Goal: Information Seeking & Learning: Learn about a topic

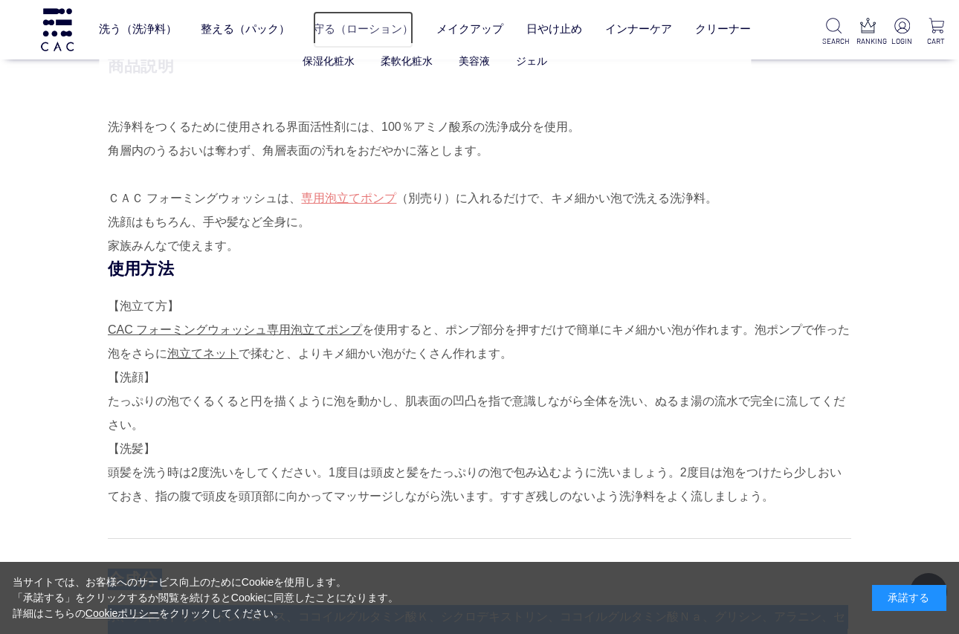
click at [361, 33] on link "守る（ローション）" at bounding box center [363, 30] width 100 height 38
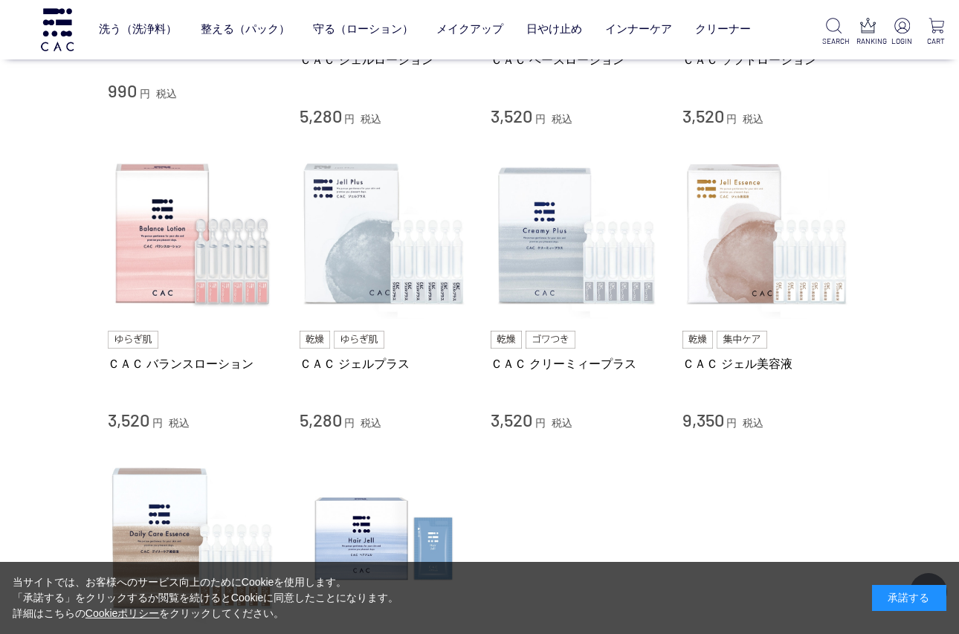
scroll to position [595, 0]
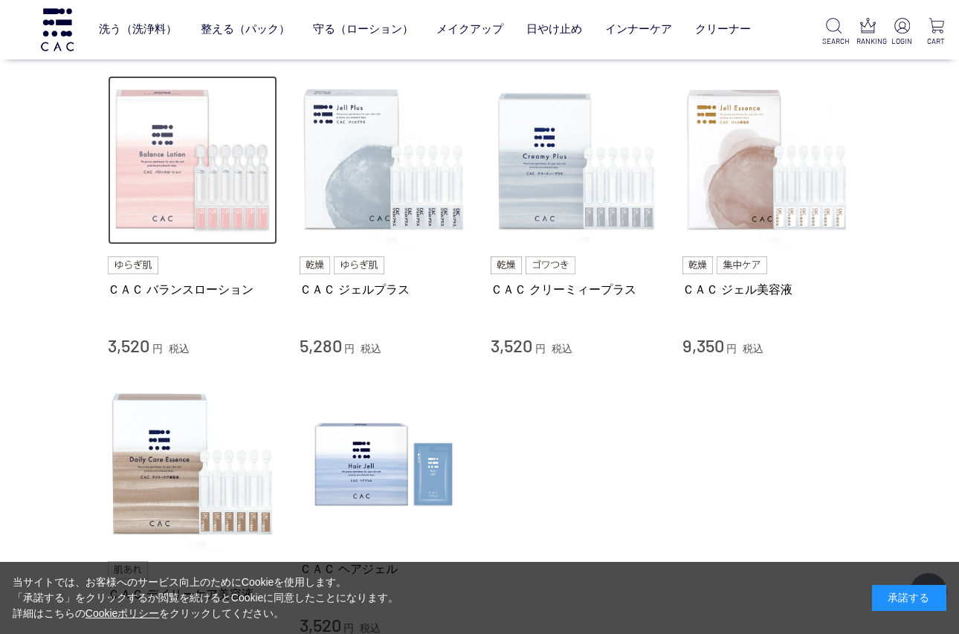
click at [193, 193] on img at bounding box center [193, 161] width 170 height 170
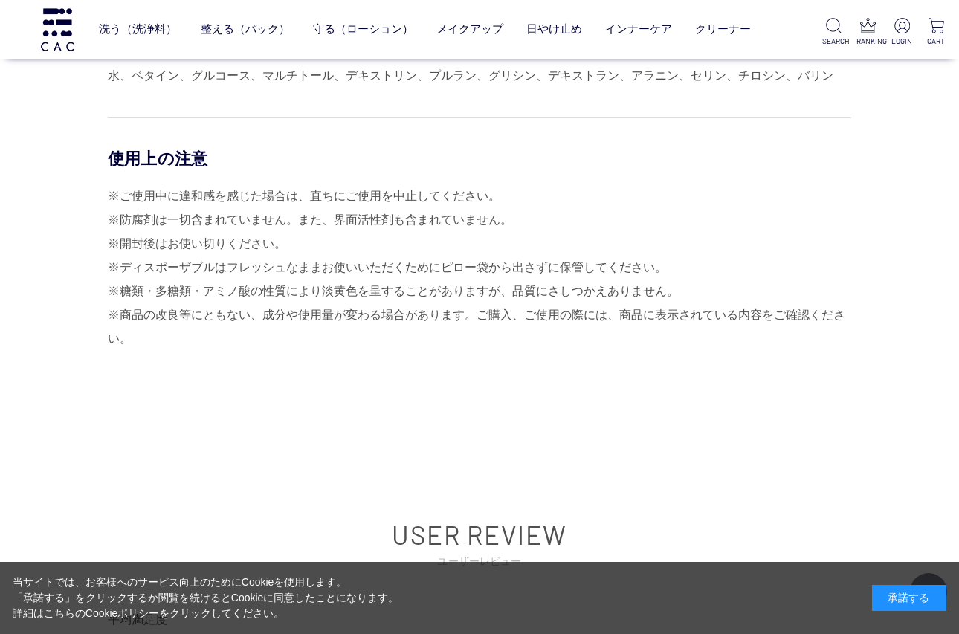
scroll to position [6469, 0]
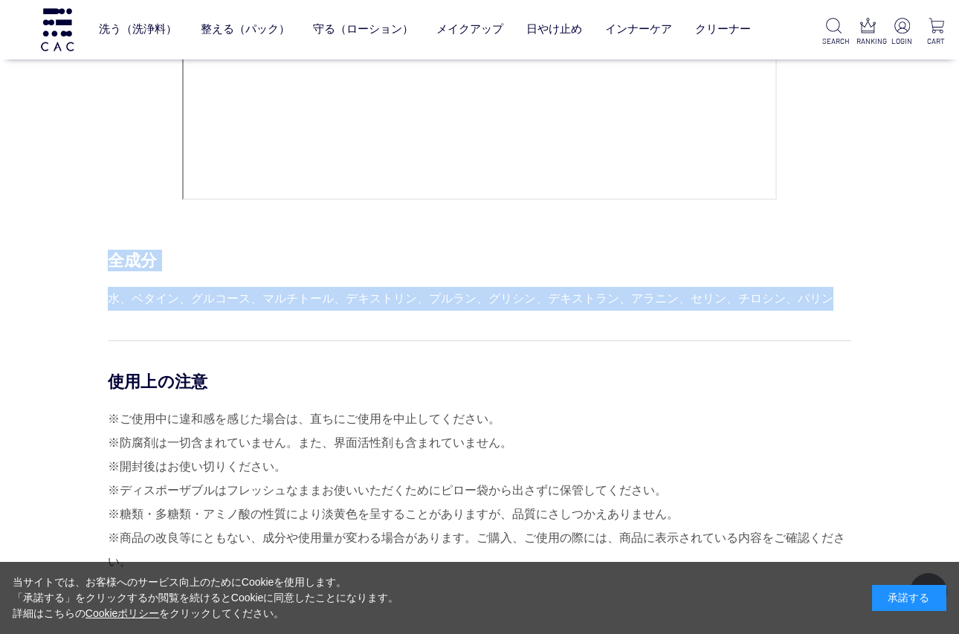
drag, startPoint x: 115, startPoint y: 259, endPoint x: 842, endPoint y: 300, distance: 728.3
click at [842, 300] on div "全成分 水、ベタイン、グルコース、マルチトール、デキストリン、プルラン、グリシン、デキストラン、アラニン、セリン、チロシン、バリン" at bounding box center [480, 280] width 744 height 60
copy div "全成分 水、ベタイン、グルコース、マルチトール、デキストリン、プルラン、グリシン、デキストラン、アラニン、セリン、チロシン、バリン"
